Goal: Information Seeking & Learning: Learn about a topic

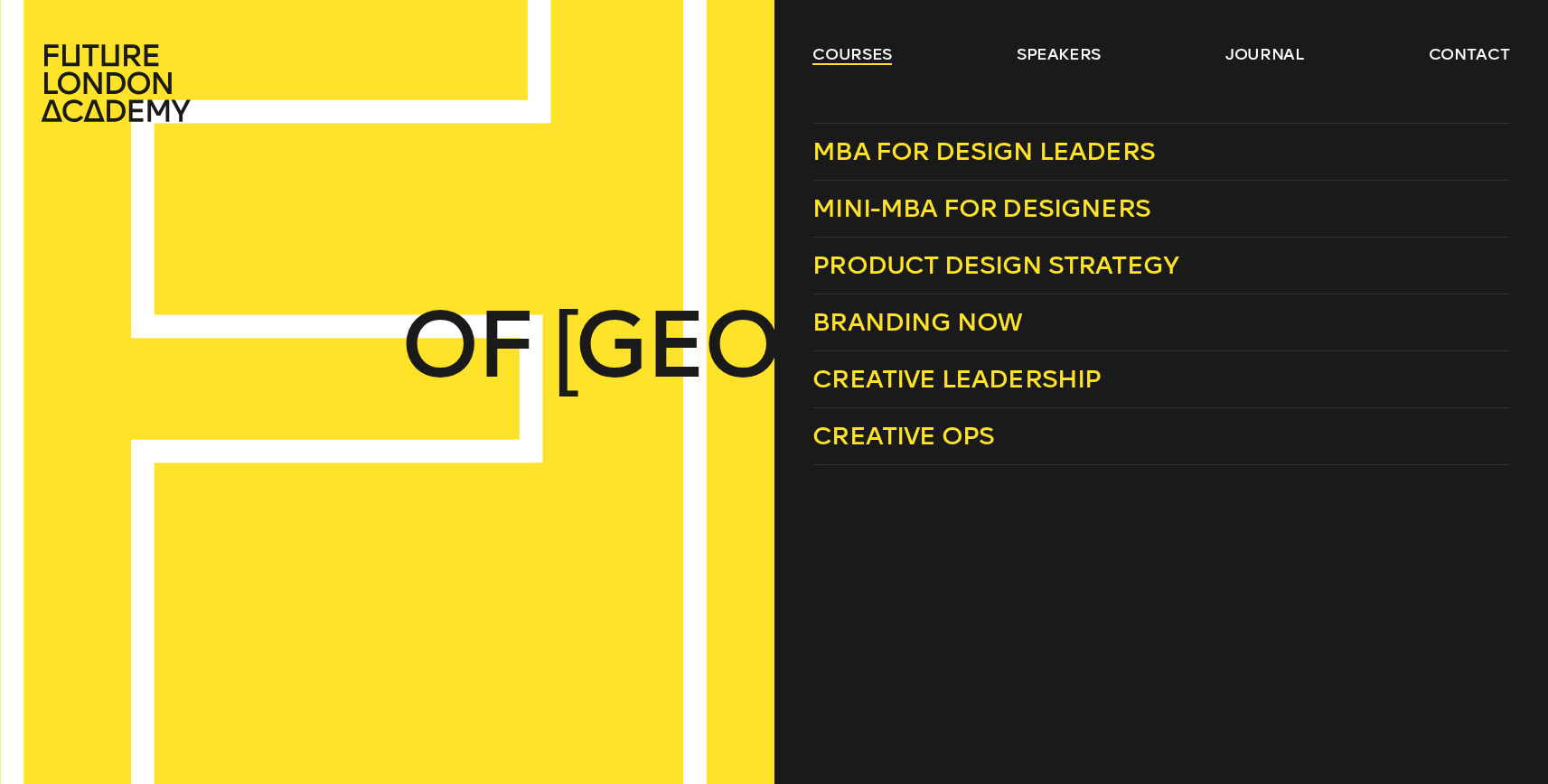
click at [873, 43] on link "courses" at bounding box center [852, 53] width 80 height 22
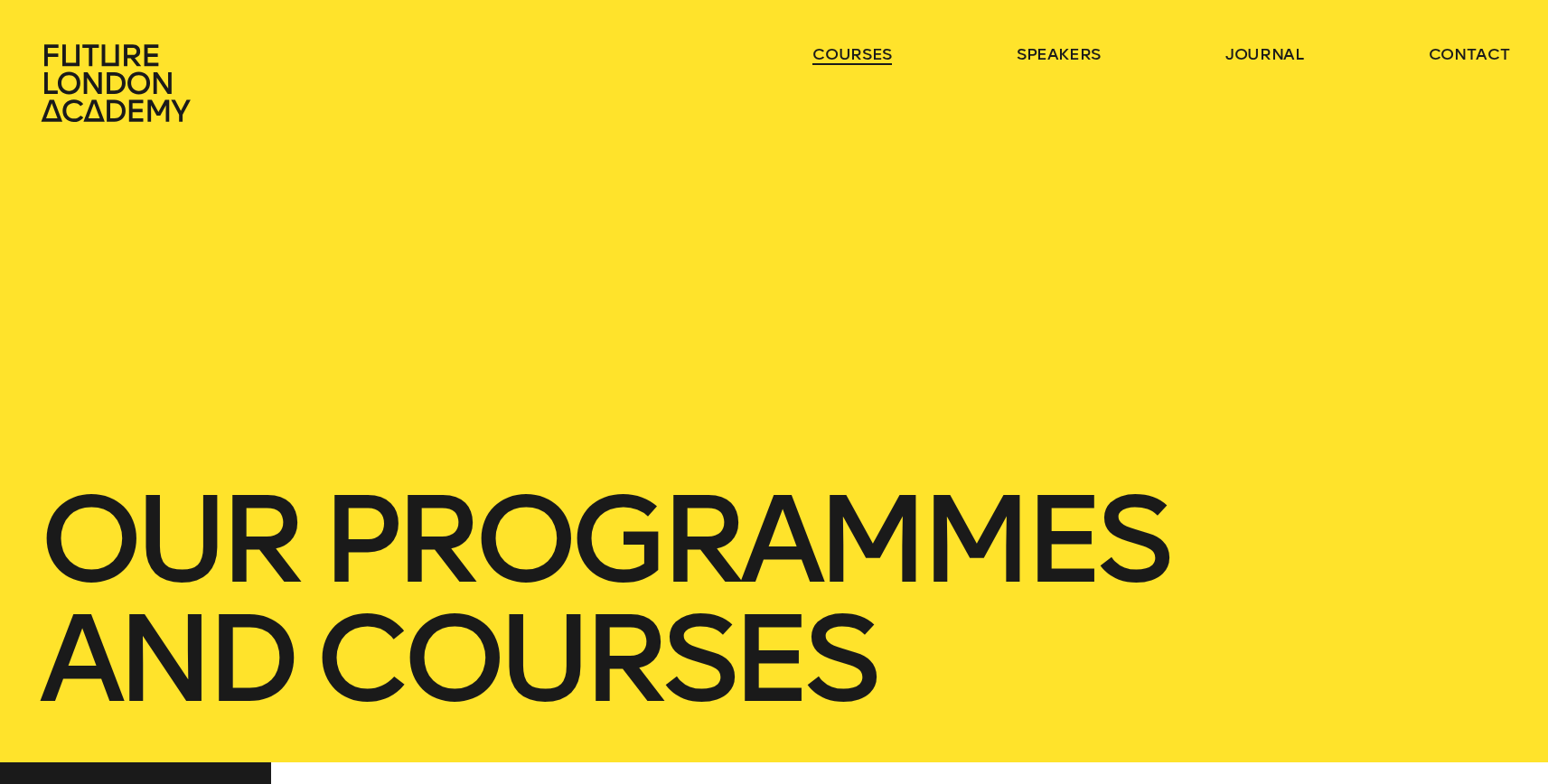
click at [873, 43] on link "courses" at bounding box center [852, 53] width 80 height 22
click at [858, 54] on link "courses" at bounding box center [852, 53] width 80 height 22
click at [898, 137] on div "our Programmes and courses" at bounding box center [774, 381] width 1548 height 762
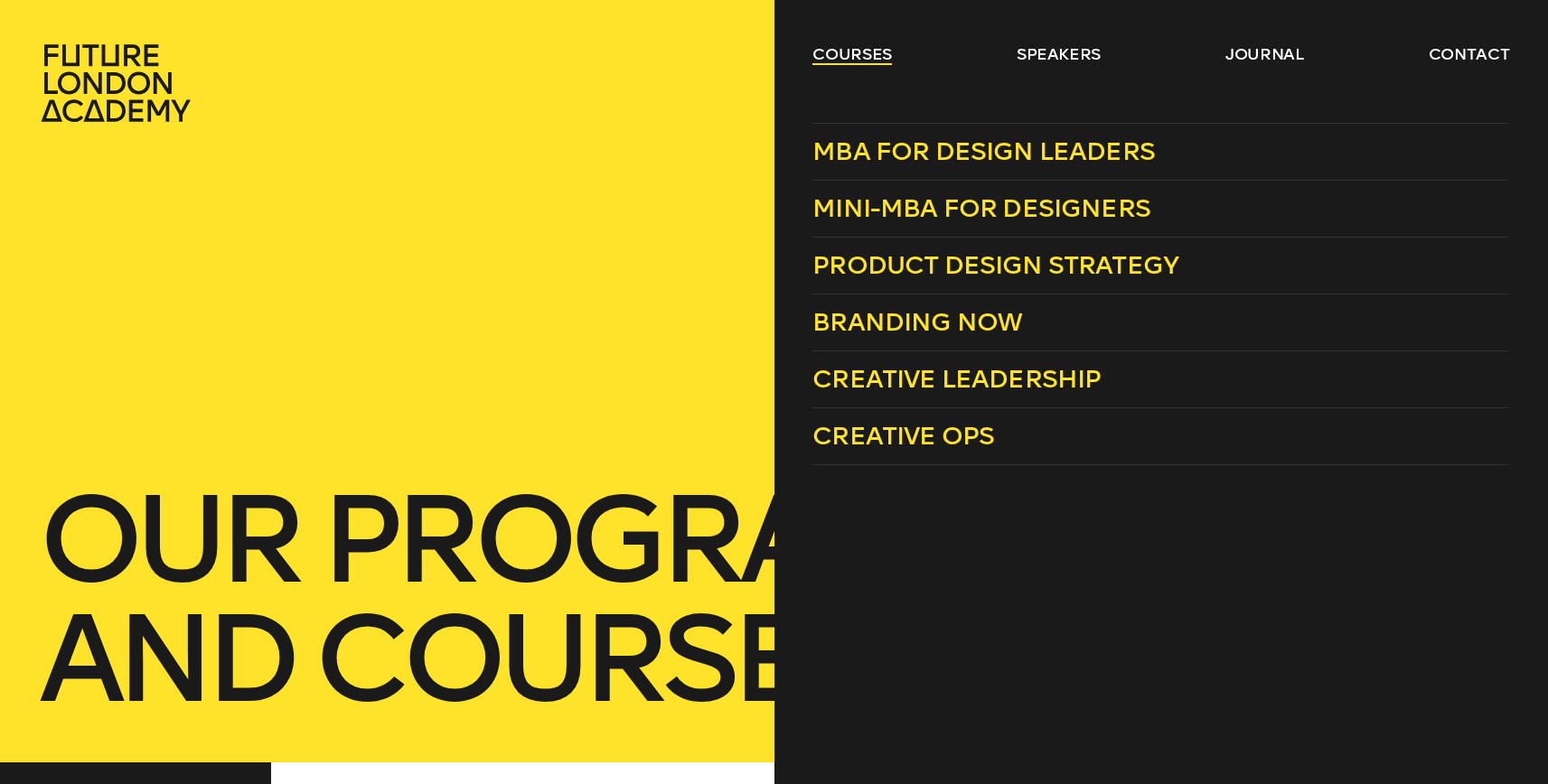
click at [870, 59] on link "courses" at bounding box center [852, 53] width 80 height 22
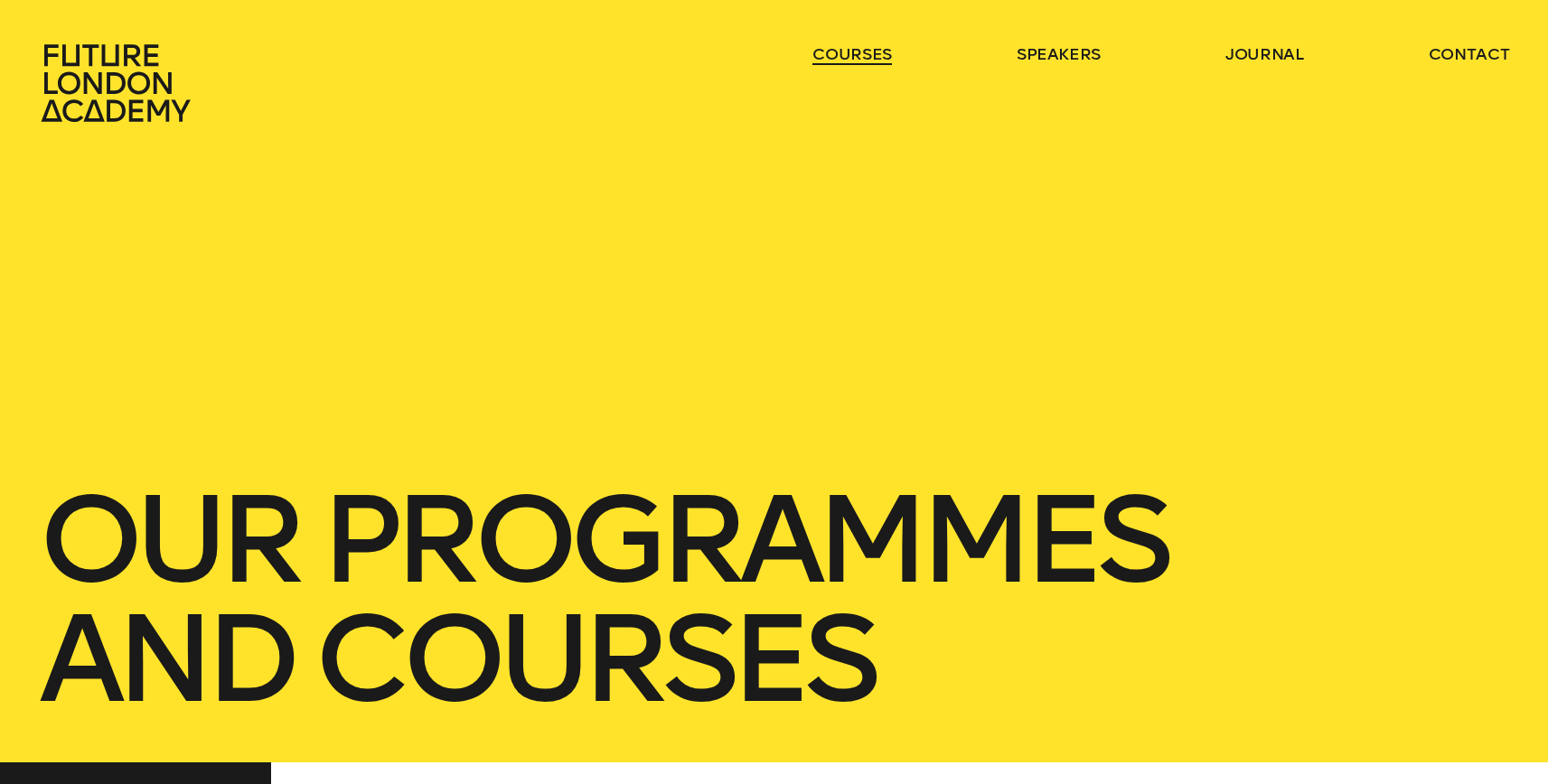
click at [870, 59] on link "courses" at bounding box center [852, 53] width 80 height 22
click at [872, 63] on link "courses" at bounding box center [852, 53] width 80 height 22
